Goal: Information Seeking & Learning: Learn about a topic

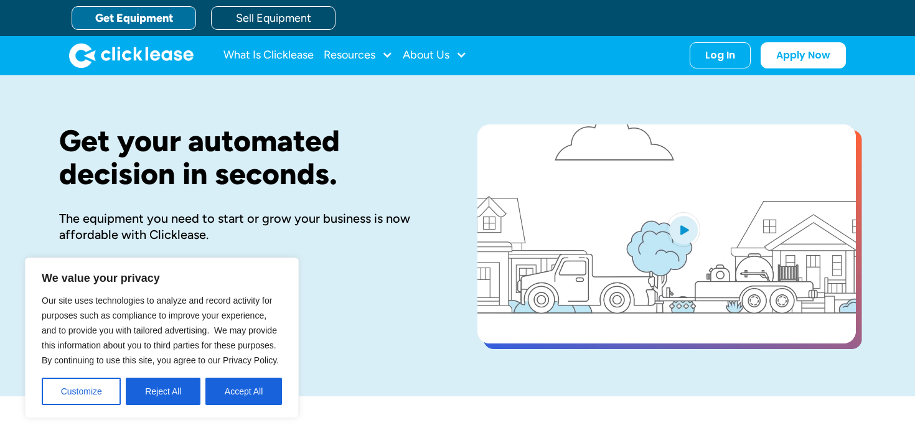
scroll to position [4, 0]
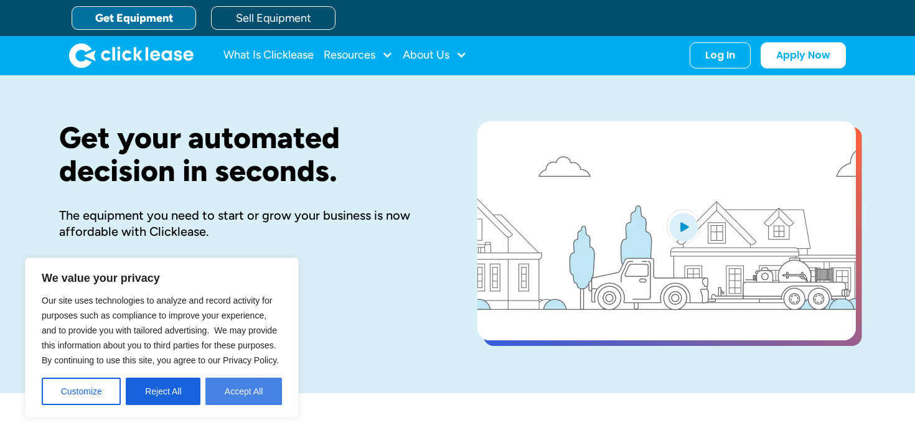
click at [234, 386] on button "Accept All" at bounding box center [244, 391] width 77 height 27
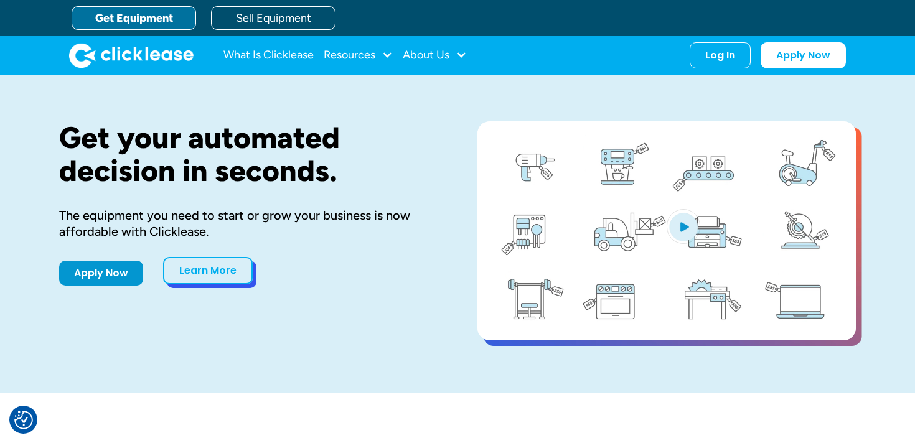
click at [226, 270] on link "Learn More" at bounding box center [208, 270] width 90 height 27
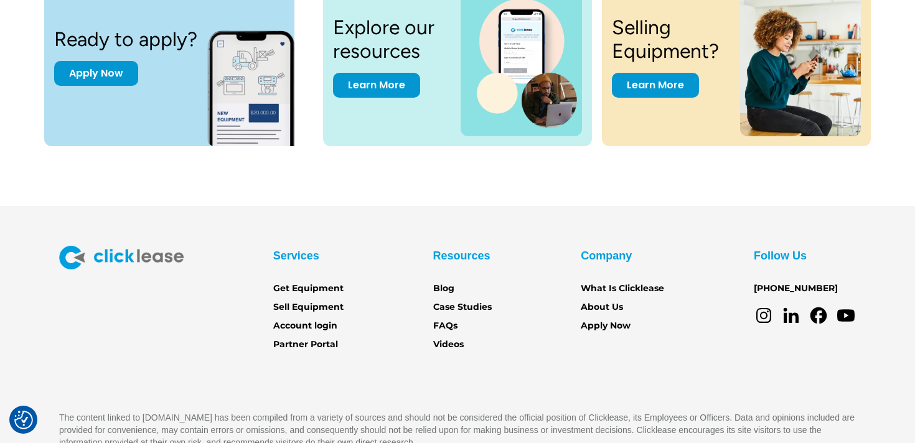
scroll to position [1752, 0]
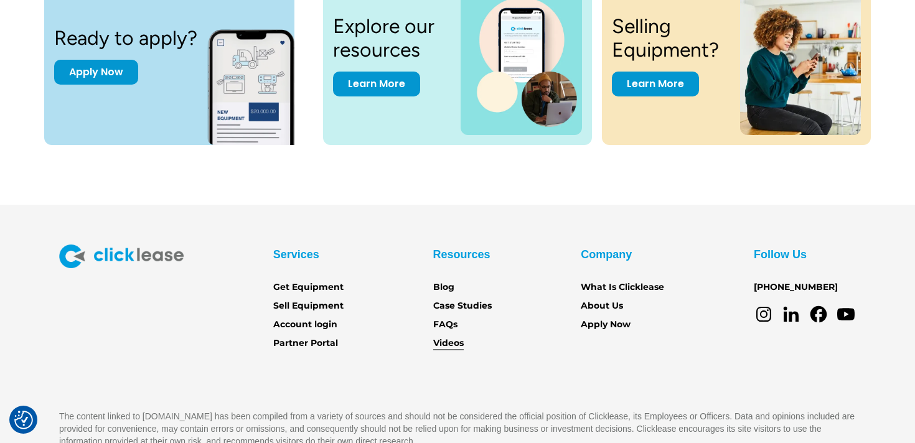
click at [451, 348] on link "Videos" at bounding box center [448, 344] width 31 height 14
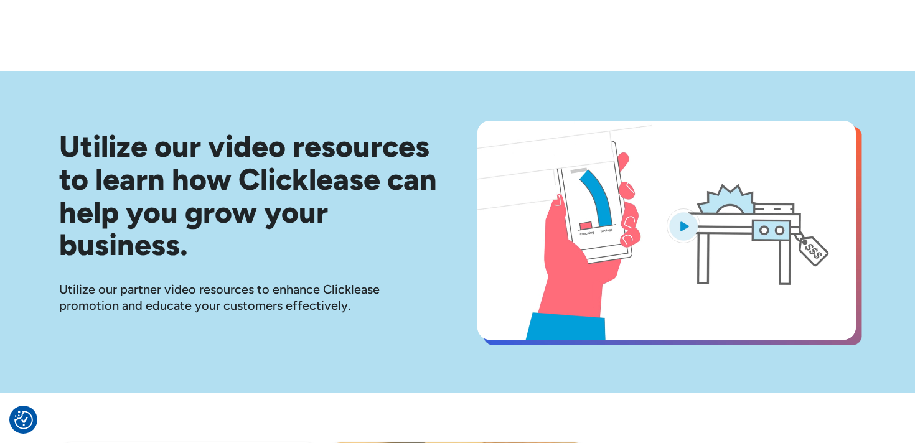
scroll to position [13, 0]
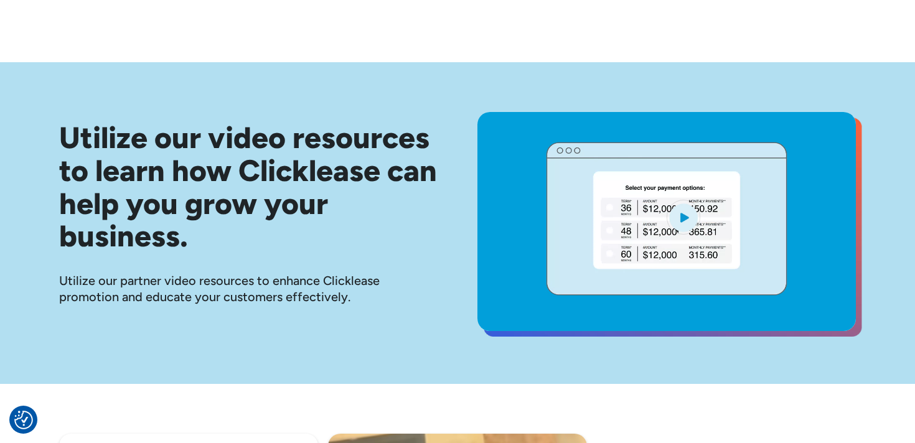
click at [693, 224] on img "open lightbox" at bounding box center [684, 217] width 34 height 35
